Goal: Find specific page/section

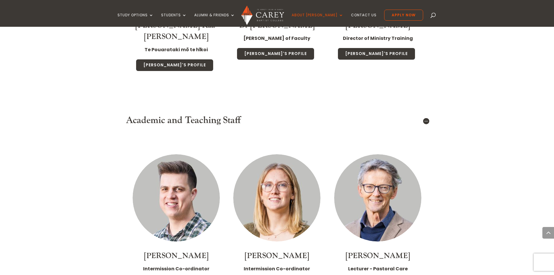
scroll to position [990, 0]
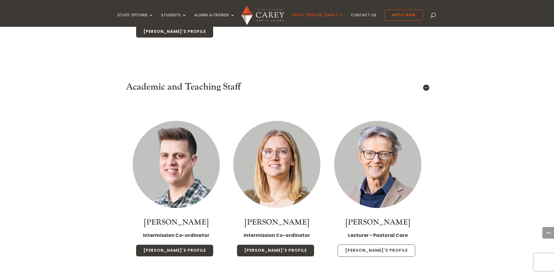
click at [378, 244] on link "Phil's Profile" at bounding box center [377, 250] width 78 height 12
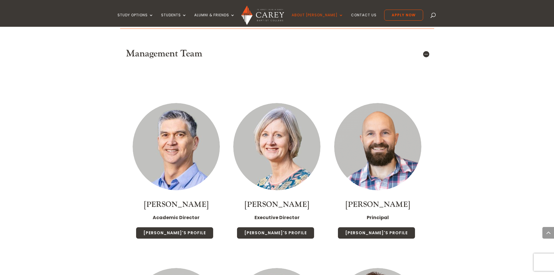
scroll to position [611, 0]
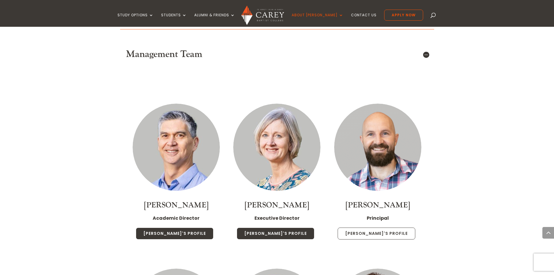
click at [374, 228] on link "Paul's Profile" at bounding box center [377, 234] width 78 height 12
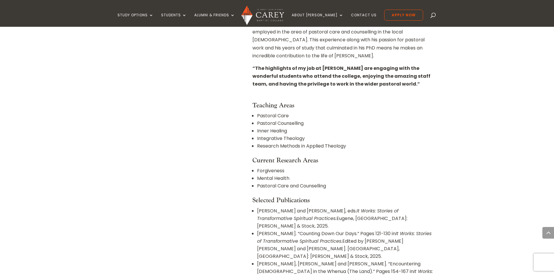
scroll to position [320, 0]
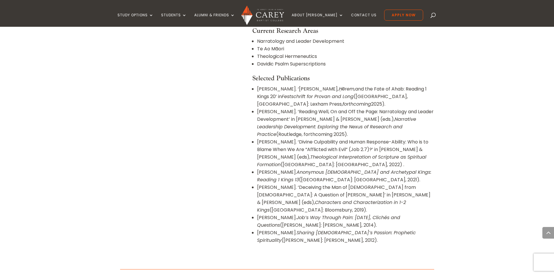
scroll to position [524, 0]
